Goal: Task Accomplishment & Management: Manage account settings

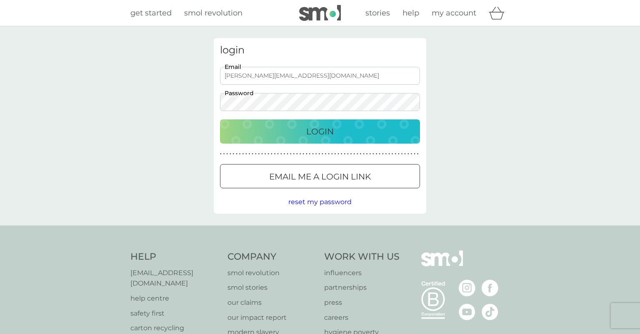
click at [220, 119] on button "Login" at bounding box center [320, 131] width 200 height 24
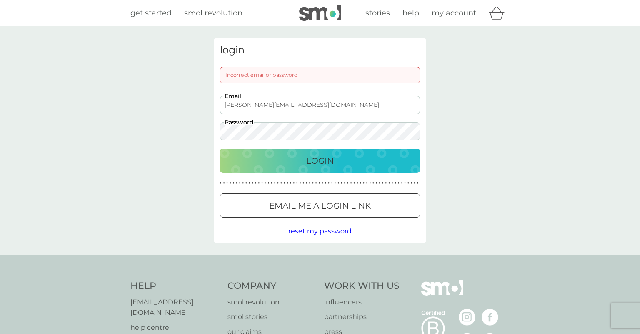
click at [220, 148] on button "Login" at bounding box center [320, 160] width 200 height 24
click at [288, 161] on div "Login" at bounding box center [319, 160] width 183 height 13
click at [220, 148] on button "Login" at bounding box center [320, 160] width 200 height 24
click at [340, 105] on input "[PERSON_NAME][EMAIL_ADDRESS][DOMAIN_NAME]" at bounding box center [320, 105] width 200 height 18
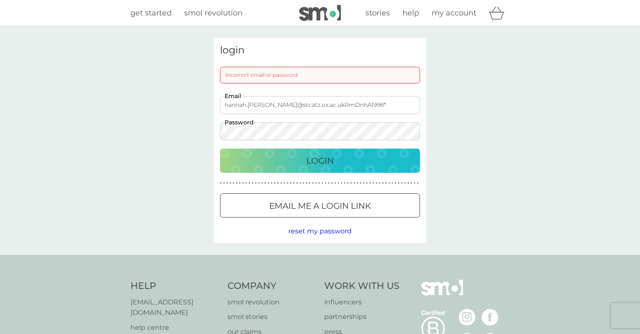
click at [311, 103] on input "hannah.[PERSON_NAME]@stcatz.ox.ac.ukRmDnhA1998*" at bounding box center [320, 105] width 200 height 18
type input "[PERSON_NAME][EMAIL_ADDRESS][DOMAIN_NAME]"
click at [220, 148] on button "Login" at bounding box center [320, 160] width 200 height 24
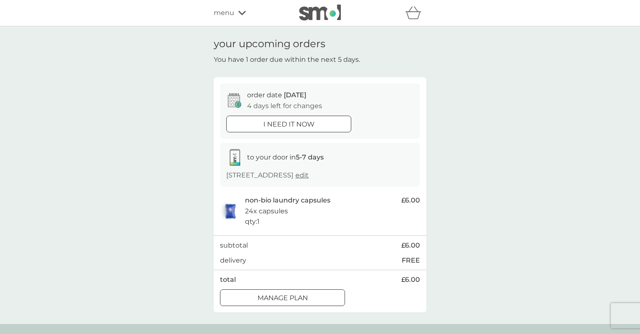
click at [309, 173] on span "edit" at bounding box center [302, 175] width 13 height 8
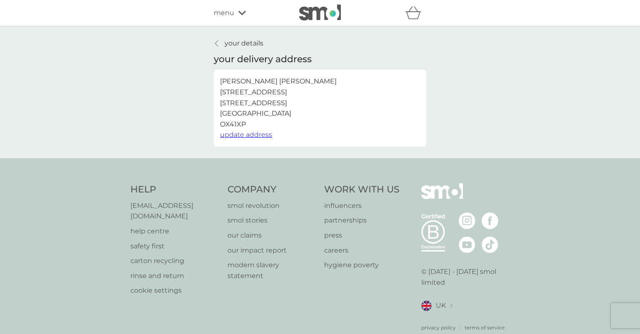
click at [234, 134] on span "update address" at bounding box center [246, 134] width 52 height 8
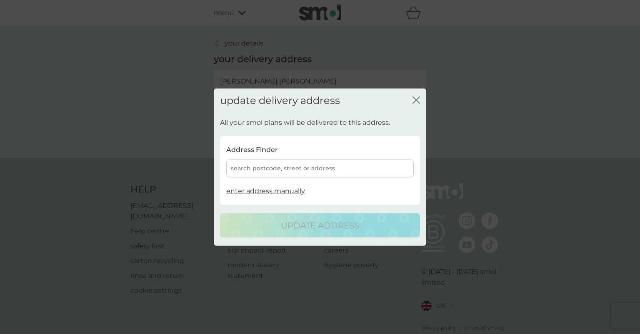
click at [265, 163] on div "search postcode, street or address" at bounding box center [320, 168] width 188 height 18
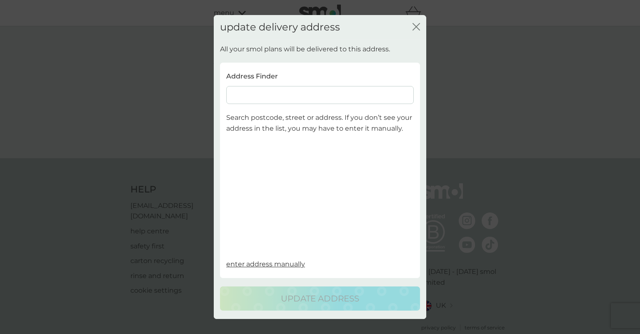
scroll to position [12, 0]
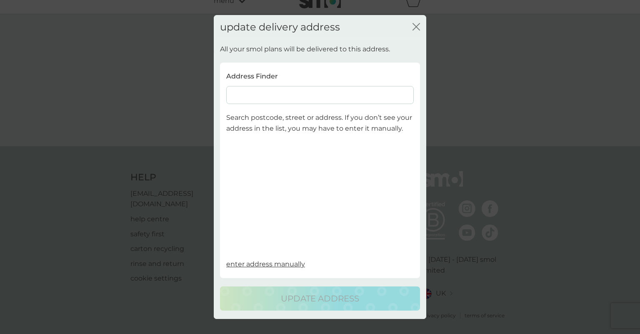
click at [269, 103] on input at bounding box center [320, 95] width 188 height 18
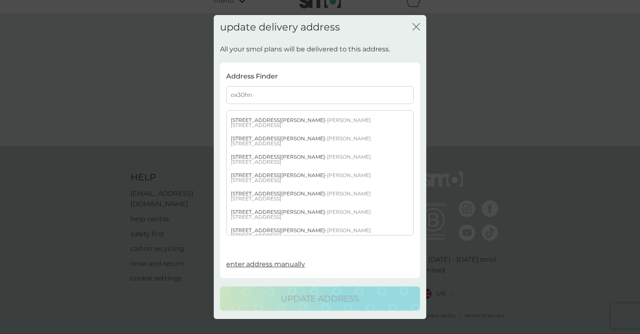
scroll to position [484, 0]
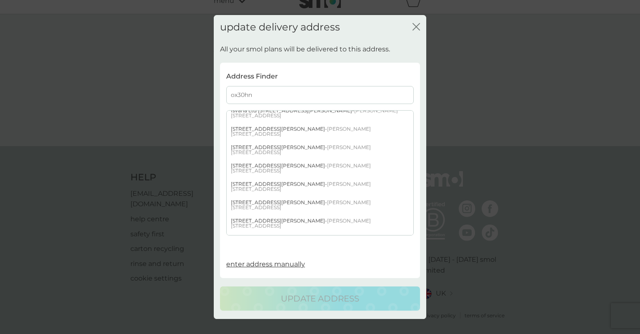
type input "ox30hn"
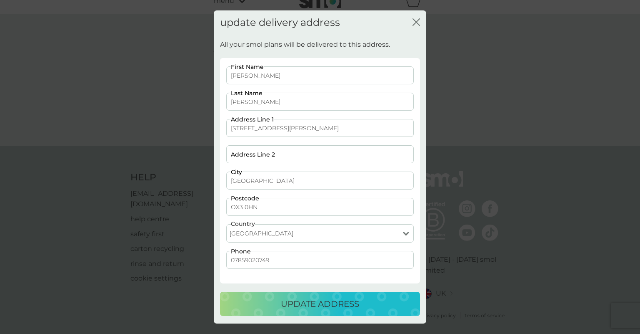
click at [333, 299] on p "update address" at bounding box center [320, 303] width 78 height 13
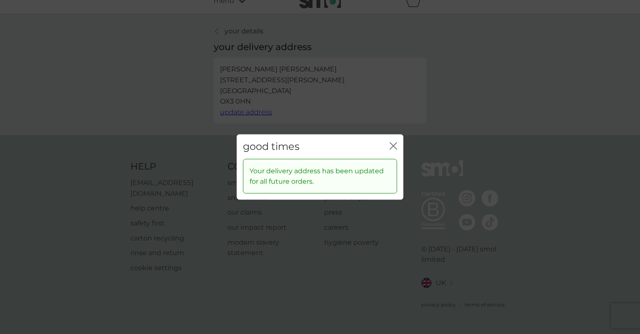
scroll to position [1, 0]
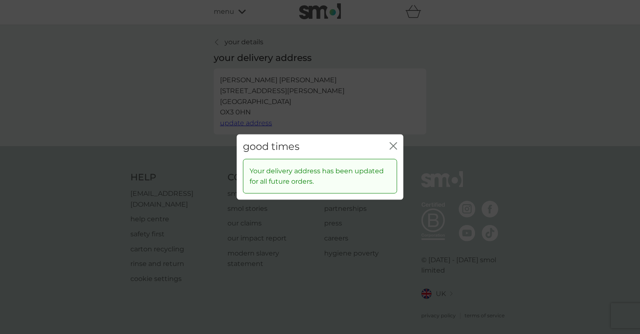
click at [389, 148] on div "good times close" at bounding box center [320, 146] width 167 height 25
click at [394, 141] on div "close" at bounding box center [394, 146] width 8 height 12
click at [392, 147] on icon "close" at bounding box center [394, 146] width 8 height 8
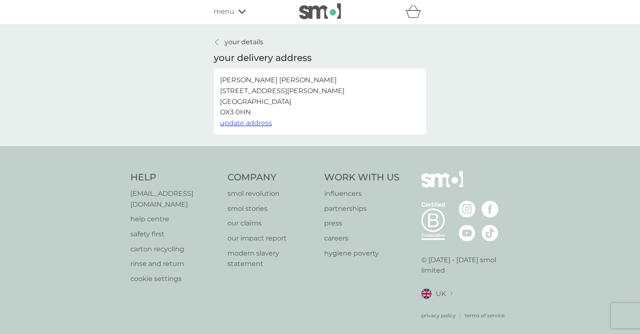
click at [213, 42] on div "your details your delivery address Hannah Fuchs 78 Hugh Allen Crescent, Marston…" at bounding box center [320, 86] width 225 height 98
click at [221, 42] on link "your details" at bounding box center [239, 42] width 50 height 11
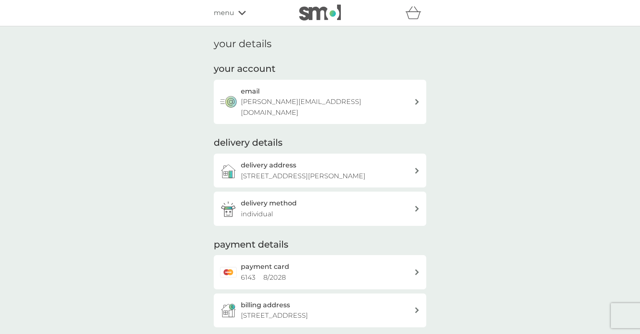
click at [223, 10] on span "menu" at bounding box center [224, 13] width 20 height 11
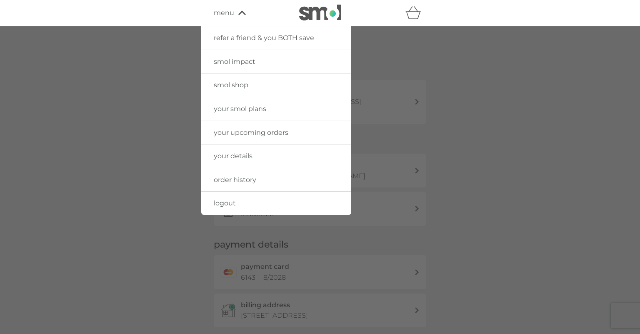
click at [250, 110] on span "your smol plans" at bounding box center [240, 109] width 53 height 8
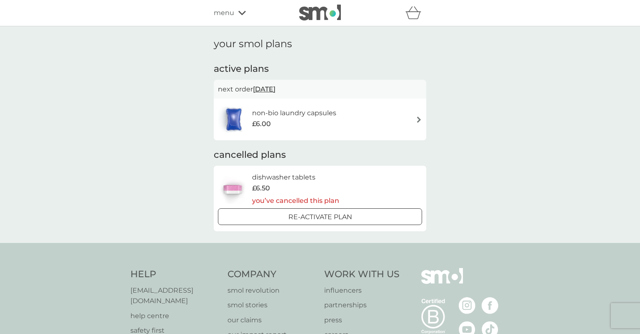
click at [336, 108] on h6 "non-bio laundry capsules" at bounding box center [294, 113] width 84 height 11
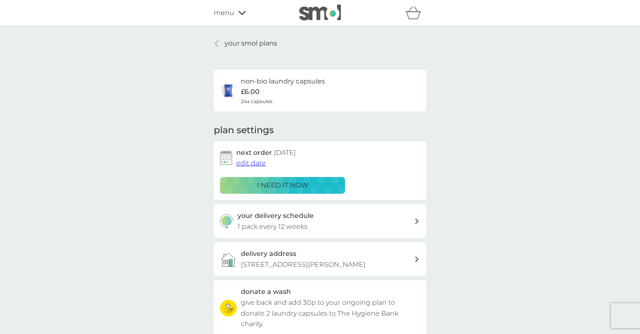
click at [249, 162] on span "edit date" at bounding box center [251, 163] width 30 height 8
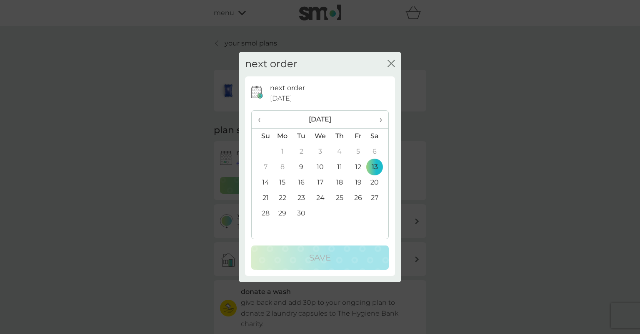
click at [381, 118] on span "›" at bounding box center [378, 119] width 8 height 18
click at [369, 167] on td "11" at bounding box center [378, 166] width 21 height 15
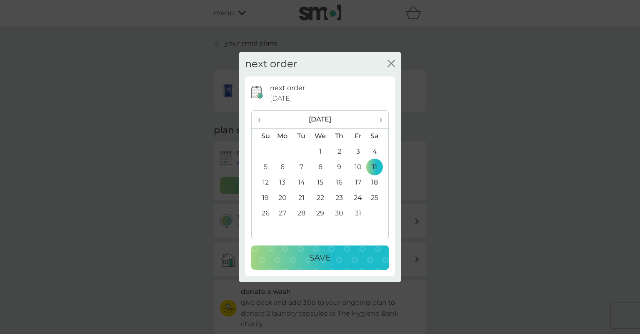
click at [339, 256] on div "Save" at bounding box center [320, 257] width 121 height 13
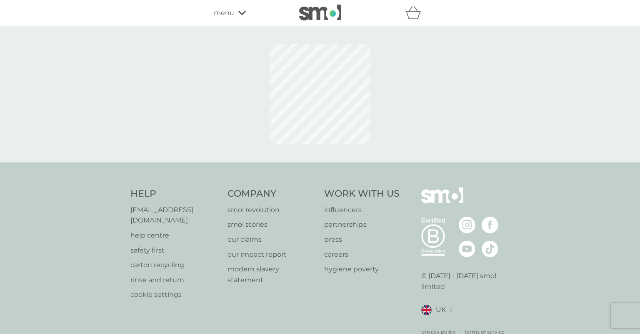
click at [389, 113] on div "good times close Your order will be processed on 11 Oct 2025" at bounding box center [320, 167] width 640 height 334
